Goal: Find specific page/section: Find specific page/section

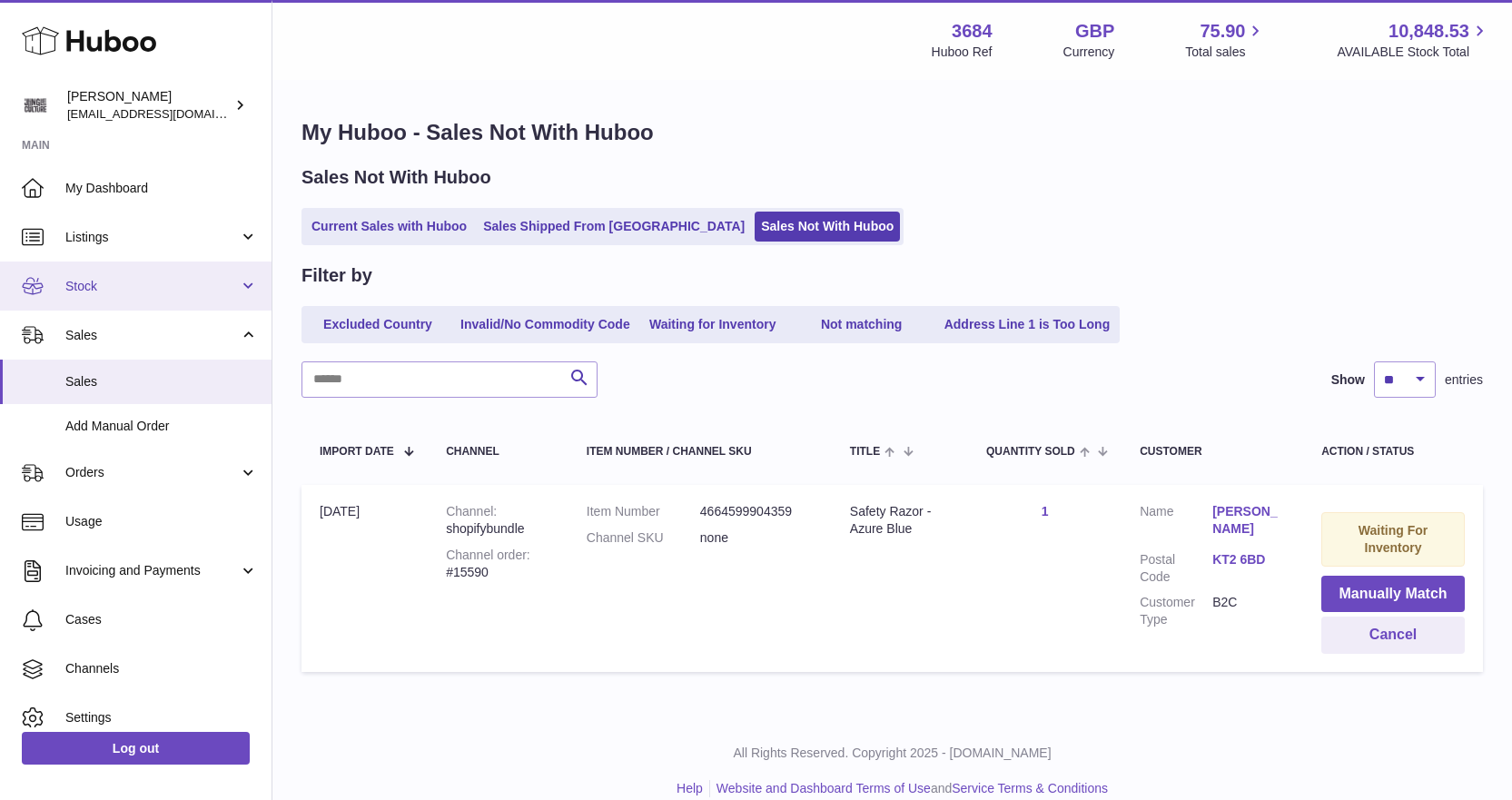
click at [127, 289] on span "Stock" at bounding box center [152, 286] width 174 height 17
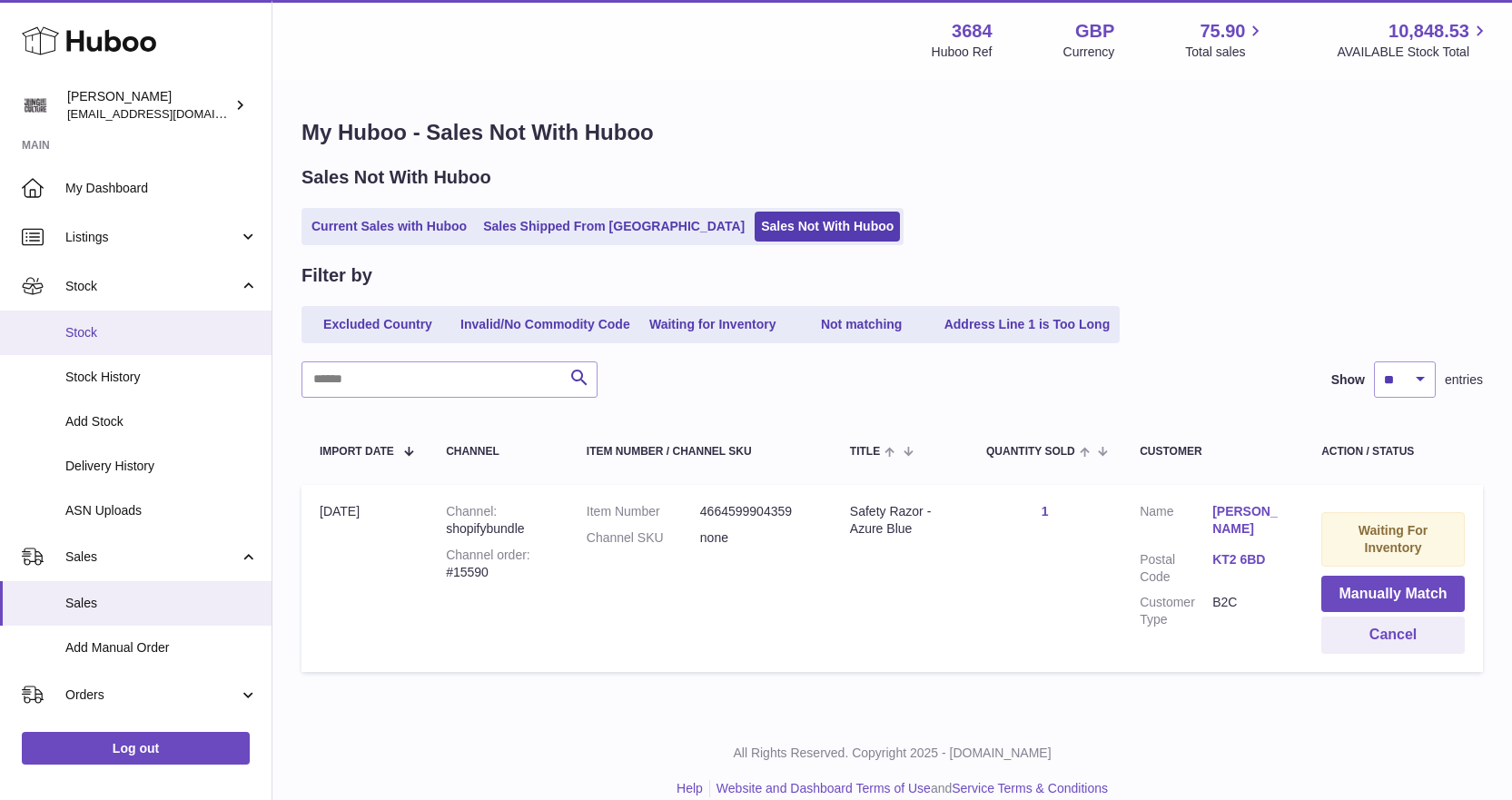
click at [116, 338] on span "Stock" at bounding box center [162, 333] width 192 height 17
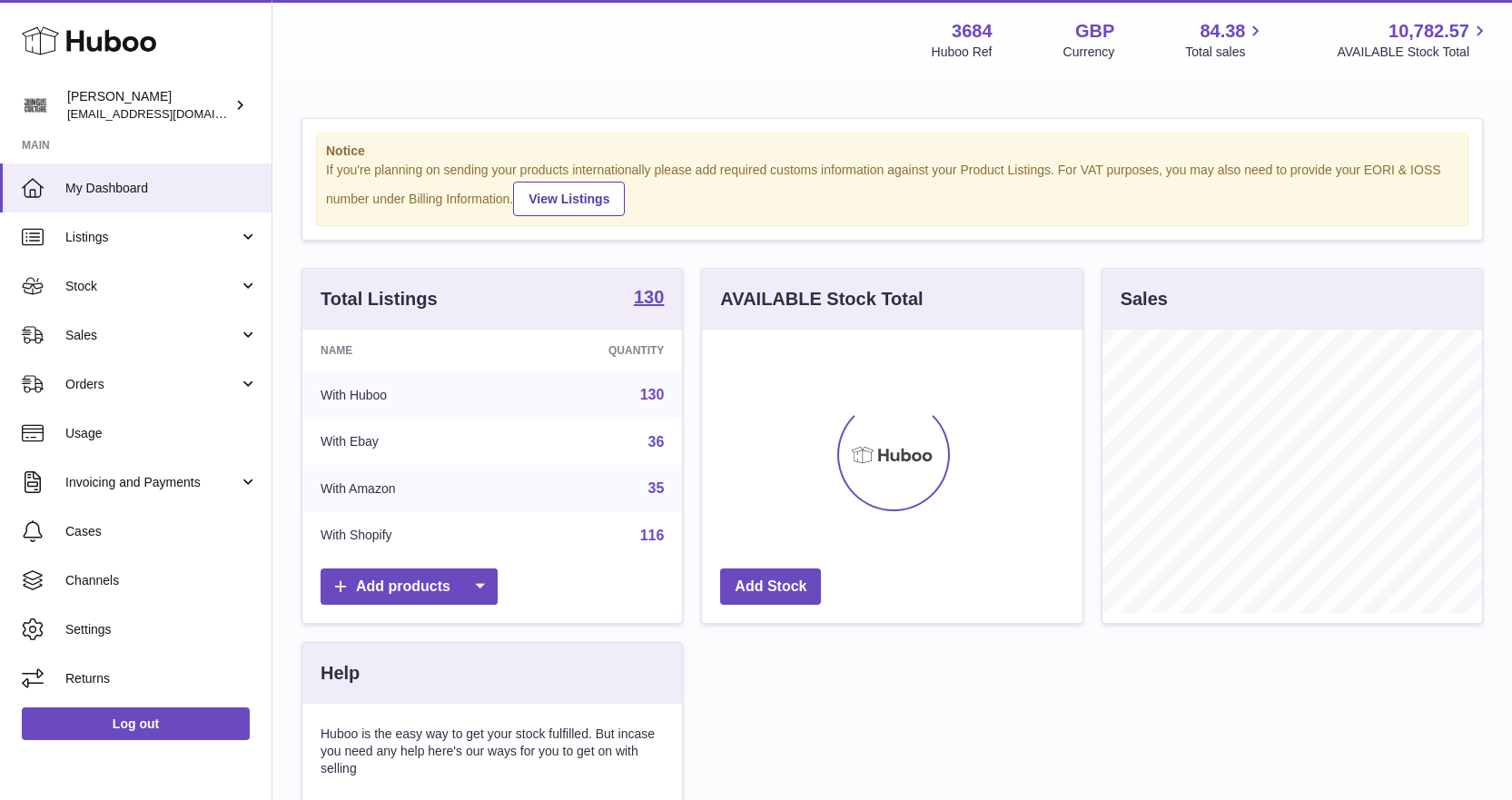
scroll to position [284, 381]
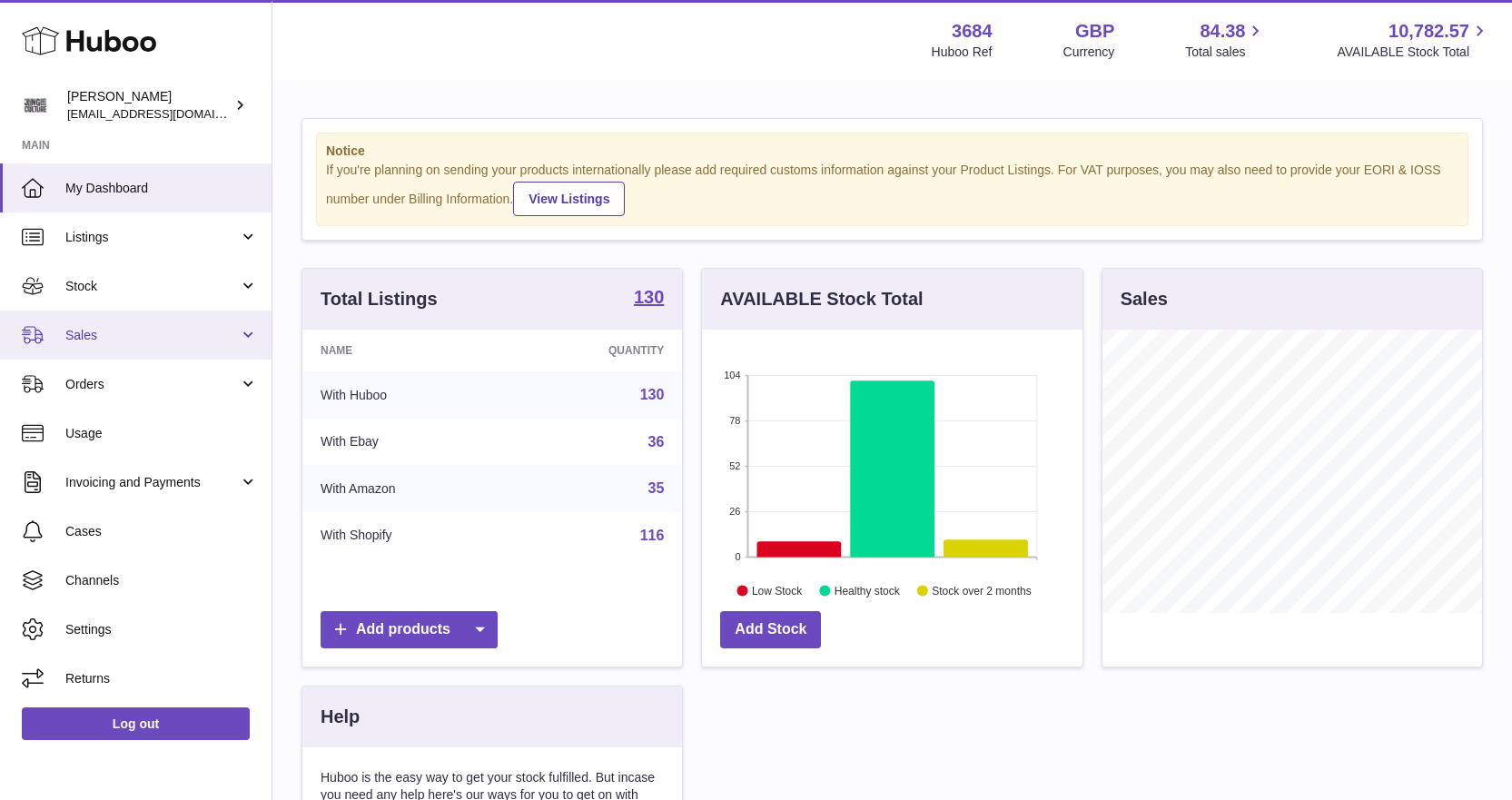
click at [134, 345] on link "Sales" at bounding box center [136, 334] width 272 height 49
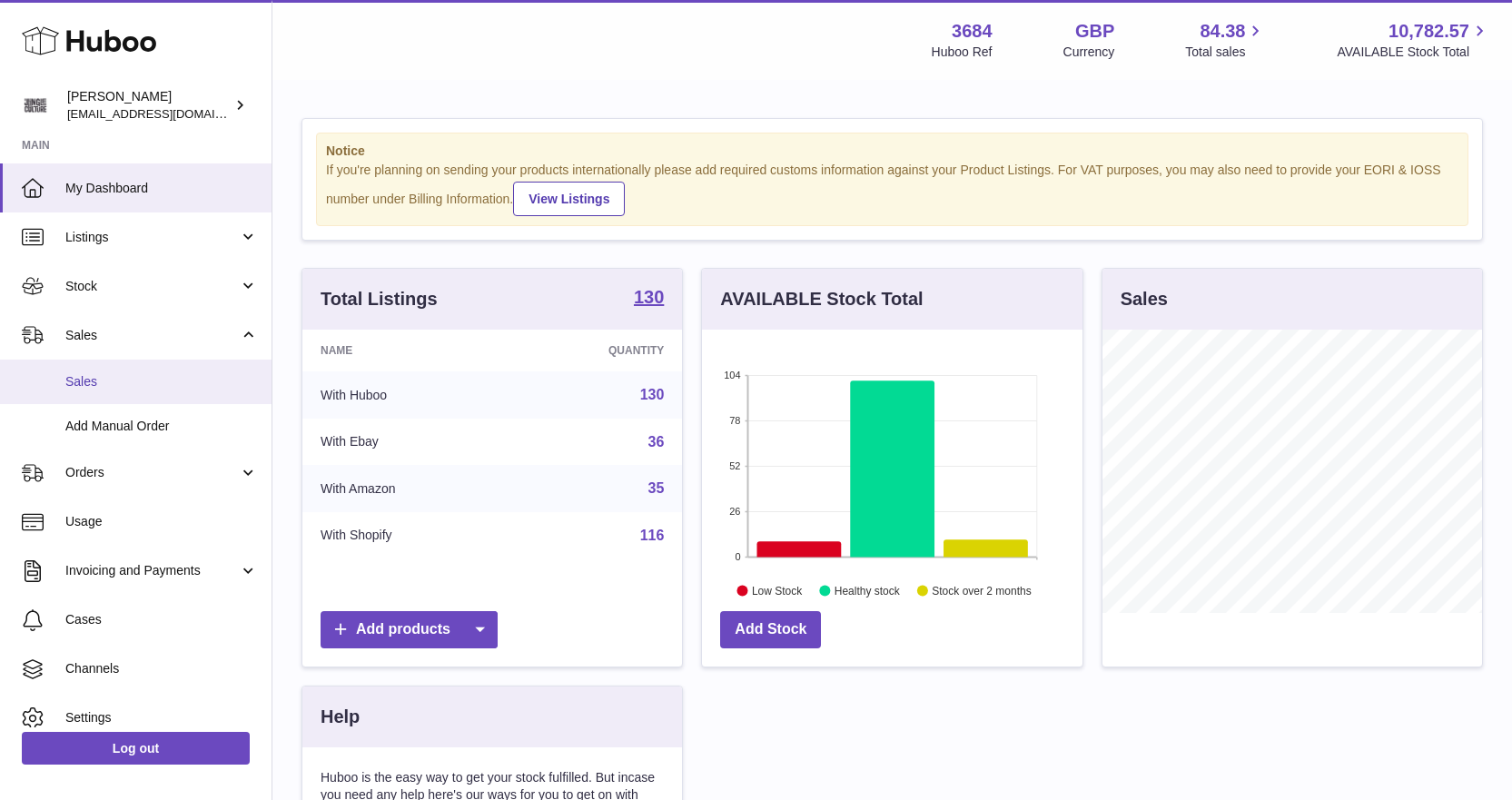
click at [158, 390] on span "Sales" at bounding box center [162, 381] width 192 height 17
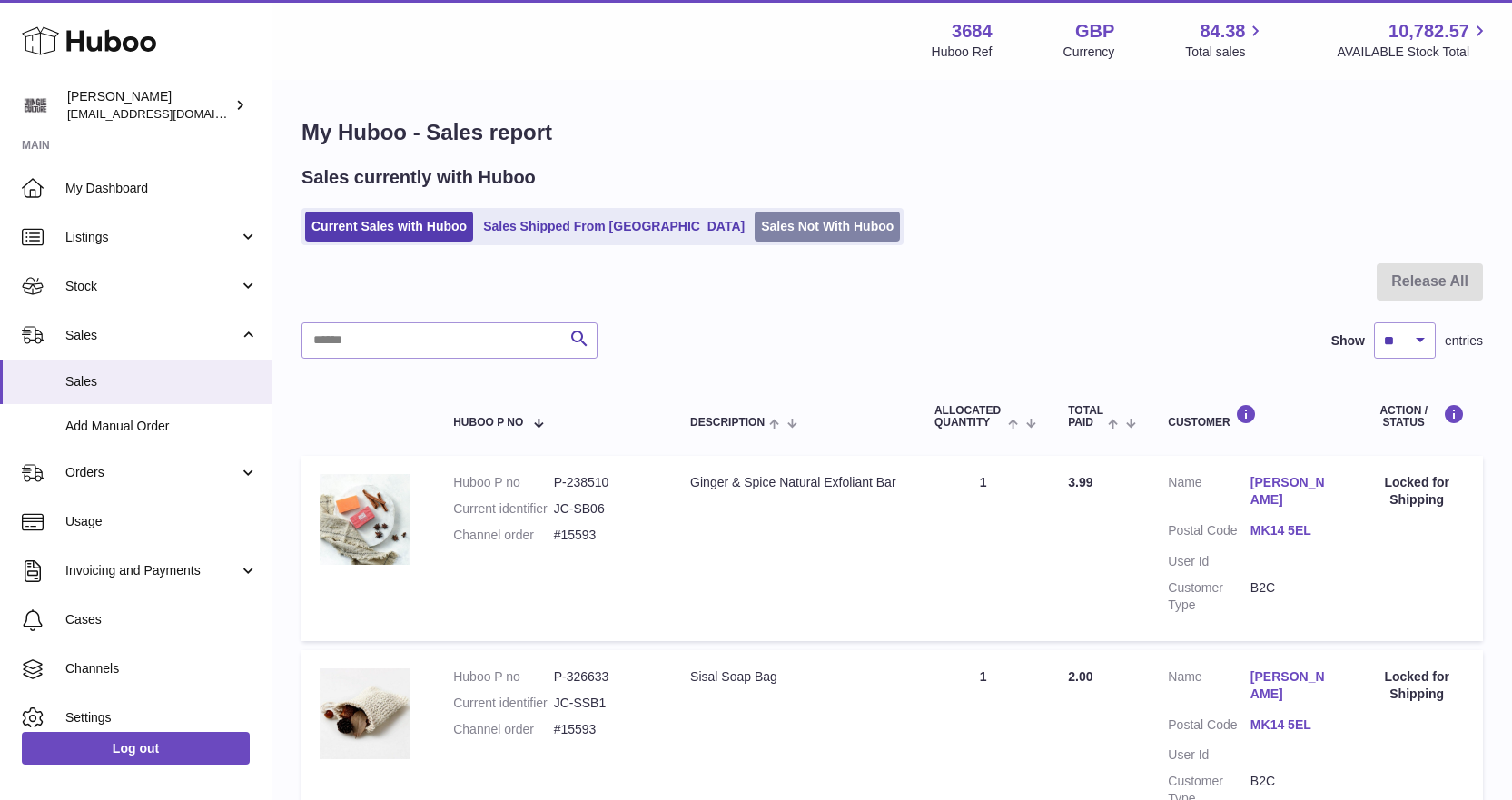
click at [755, 218] on link "Sales Not With Huboo" at bounding box center [827, 226] width 145 height 30
